Goal: Task Accomplishment & Management: Use online tool/utility

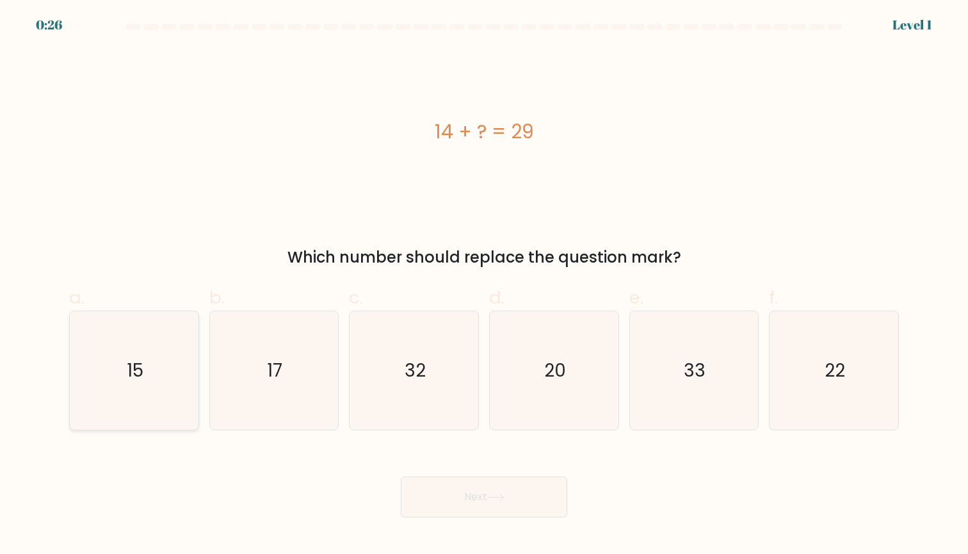
click at [161, 360] on icon "15" at bounding box center [134, 370] width 118 height 118
click at [484, 285] on input "a. 15" at bounding box center [484, 281] width 1 height 8
radio input "true"
click at [422, 495] on button "Next" at bounding box center [484, 496] width 166 height 41
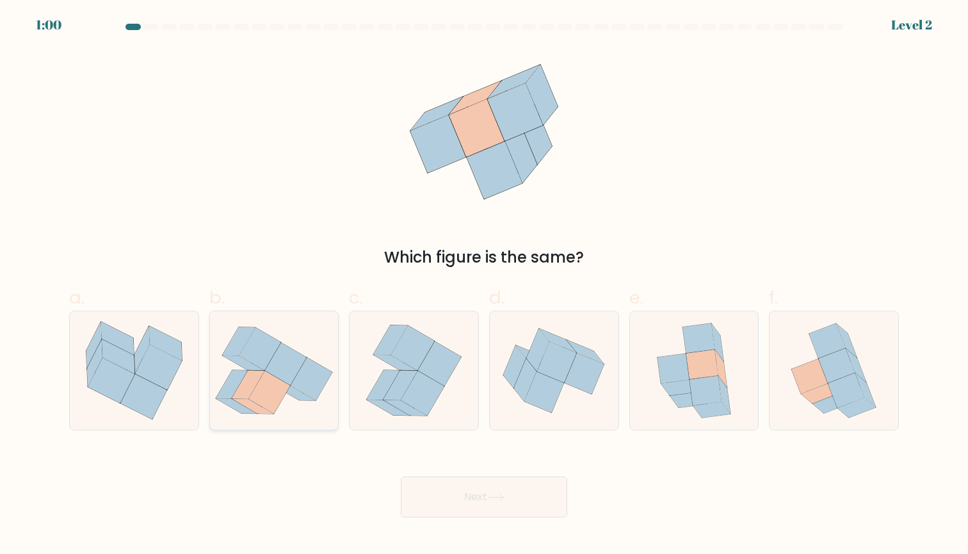
click at [237, 394] on icon at bounding box center [248, 385] width 33 height 28
click at [484, 285] on input "b." at bounding box center [484, 281] width 1 height 8
radio input "true"
click at [500, 500] on icon at bounding box center [495, 496] width 17 height 7
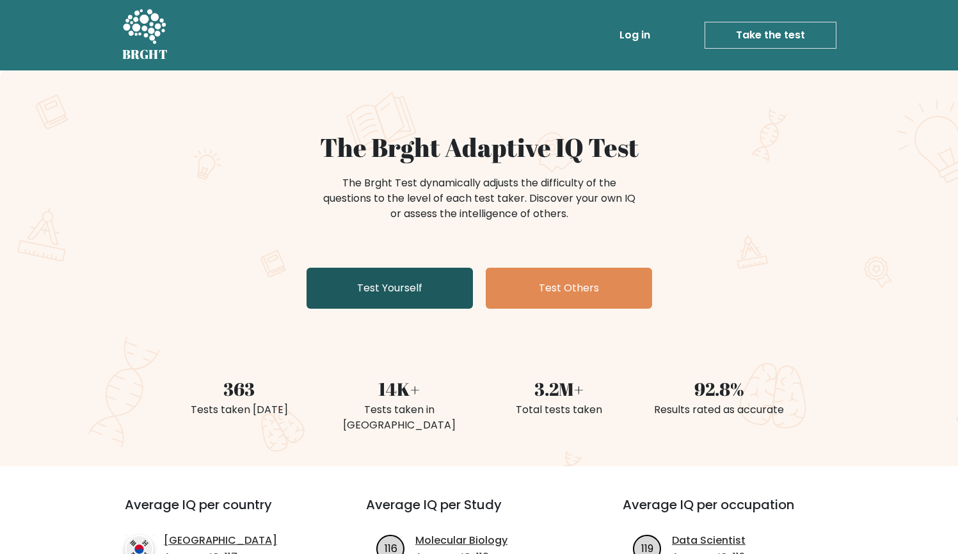
click at [428, 287] on link "Test Yourself" at bounding box center [390, 288] width 166 height 41
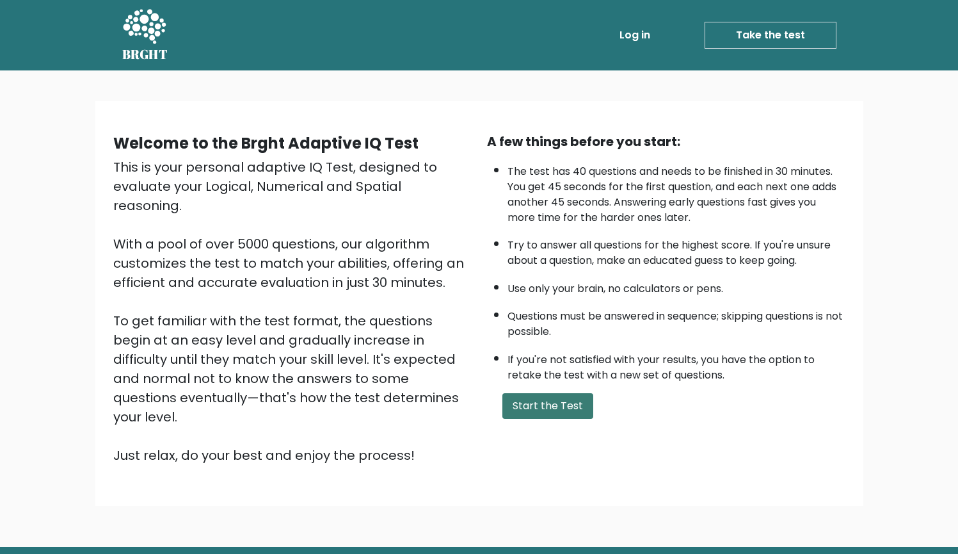
click at [552, 419] on button "Start the Test" at bounding box center [547, 406] width 91 height 26
